Goal: Navigation & Orientation: Find specific page/section

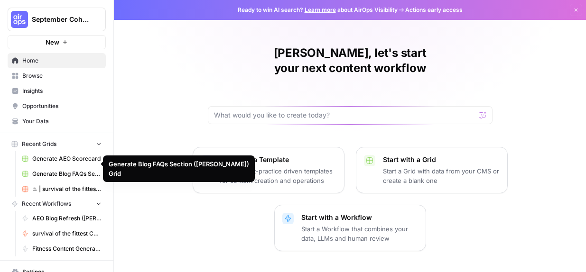
scroll to position [42, 0]
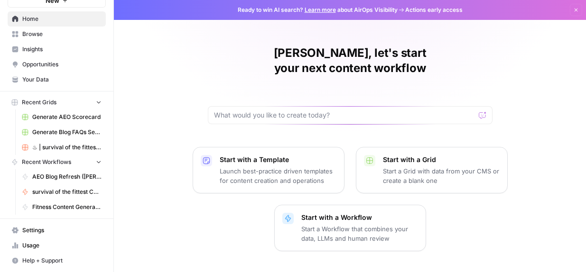
click at [39, 32] on span "Browse" at bounding box center [61, 34] width 79 height 9
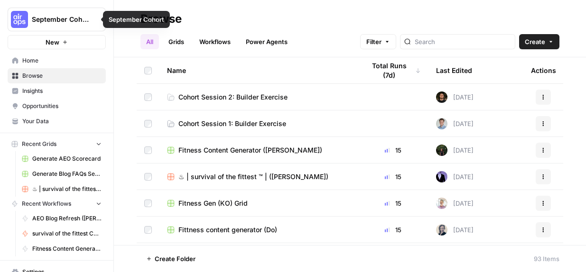
click at [225, 18] on div "Browse" at bounding box center [349, 18] width 419 height 15
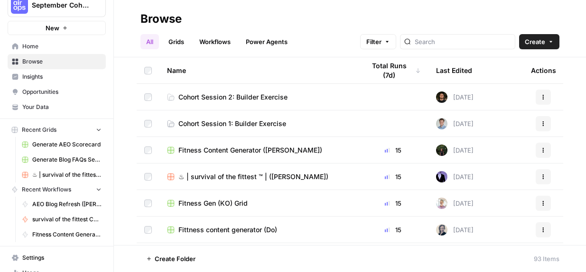
scroll to position [42, 0]
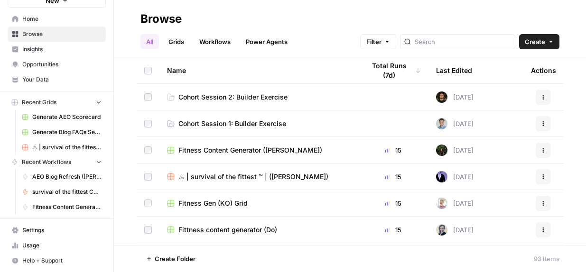
click at [47, 17] on span "Home" at bounding box center [61, 19] width 79 height 9
